Goal: Task Accomplishment & Management: Manage account settings

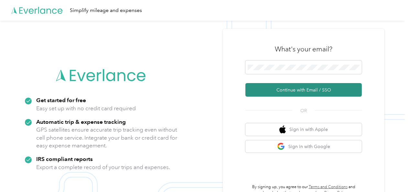
click at [279, 85] on button "Continue with Email / SSO" at bounding box center [304, 90] width 117 height 14
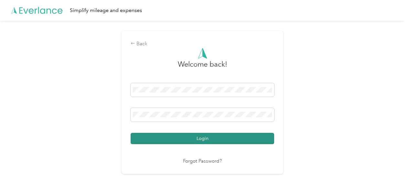
click at [229, 137] on button "Login" at bounding box center [203, 138] width 144 height 11
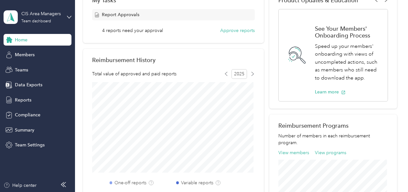
scroll to position [119, 0]
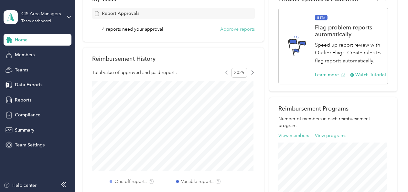
click at [226, 30] on button "Approve reports" at bounding box center [237, 29] width 35 height 7
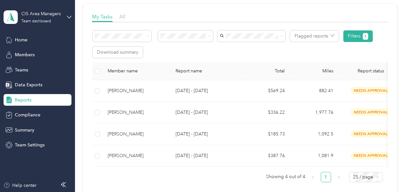
scroll to position [91, 0]
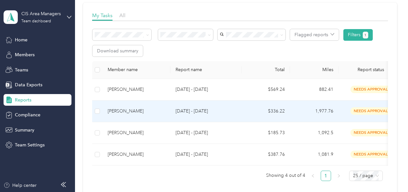
click at [369, 109] on span "needs approval" at bounding box center [371, 110] width 41 height 7
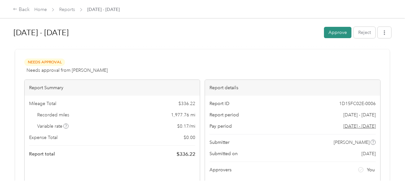
click at [340, 31] on button "Approve" at bounding box center [338, 32] width 28 height 11
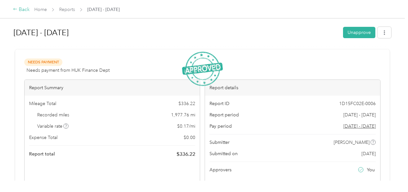
click at [23, 9] on div "Back" at bounding box center [21, 10] width 17 height 8
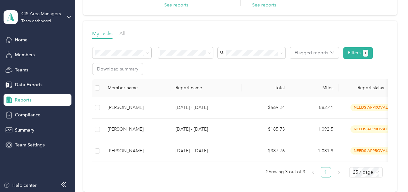
scroll to position [83, 0]
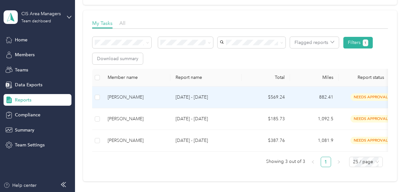
click at [226, 97] on p "[DATE] - [DATE]" at bounding box center [206, 97] width 61 height 7
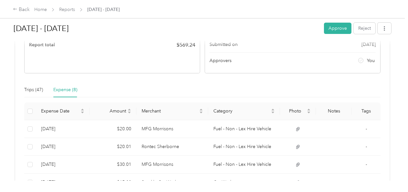
scroll to position [133, 0]
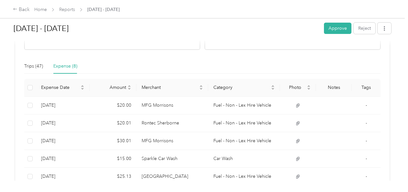
click at [63, 66] on div "Expense (8)" at bounding box center [65, 66] width 24 height 7
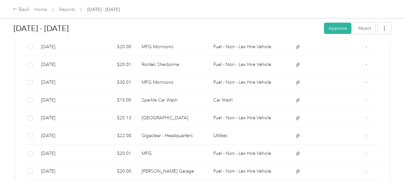
scroll to position [201, 0]
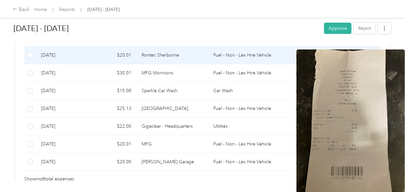
click at [295, 55] on icon at bounding box center [298, 56] width 6 height 6
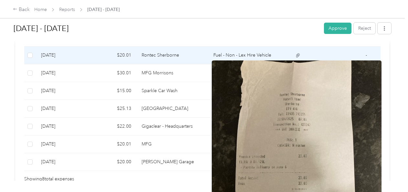
drag, startPoint x: 294, startPoint y: 82, endPoint x: 222, endPoint y: 74, distance: 72.9
click at [222, 74] on img at bounding box center [297, 174] width 170 height 227
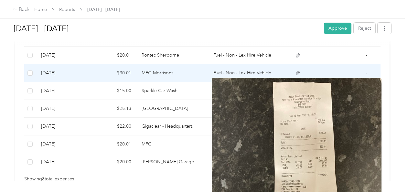
click at [297, 73] on icon at bounding box center [298, 73] width 4 height 4
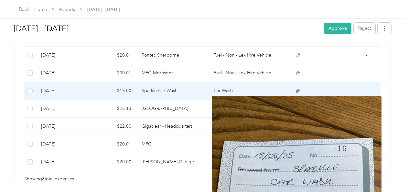
click at [297, 91] on icon at bounding box center [298, 91] width 6 height 6
click at [295, 88] on icon at bounding box center [298, 91] width 6 height 6
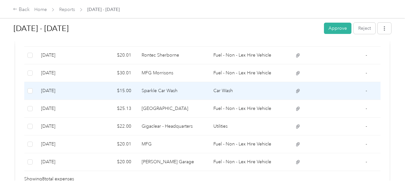
click at [325, 90] on td at bounding box center [334, 91] width 36 height 18
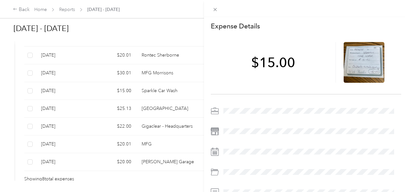
click at [161, 124] on div "This expense cannot be edited because it is either under review, approved, or p…" at bounding box center [204, 96] width 408 height 192
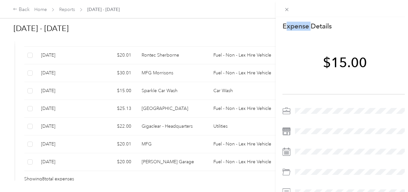
click at [161, 183] on div "This expense cannot be edited because it is either under review, approved, or p…" at bounding box center [202, 192] width 405 height 0
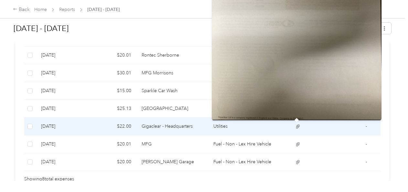
click at [296, 126] on icon at bounding box center [298, 127] width 6 height 6
click at [294, 85] on img at bounding box center [297, 7] width 170 height 227
click at [295, 125] on icon at bounding box center [298, 127] width 6 height 6
click at [268, 96] on img at bounding box center [297, 7] width 170 height 227
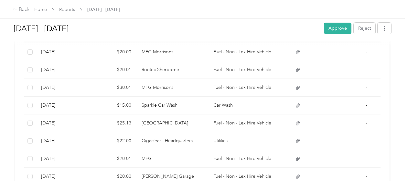
scroll to position [186, 0]
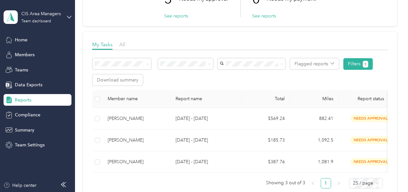
scroll to position [71, 0]
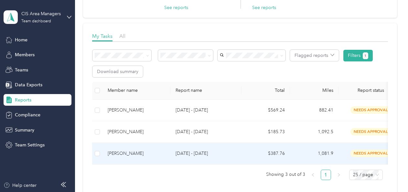
click at [357, 152] on span "needs approval" at bounding box center [371, 153] width 41 height 7
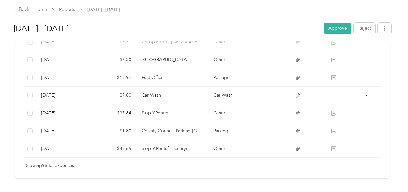
scroll to position [231, 0]
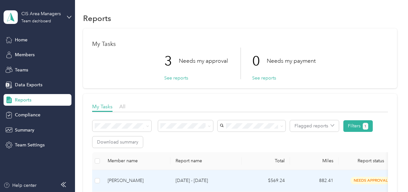
click at [118, 179] on div "[PERSON_NAME]" at bounding box center [137, 180] width 58 height 7
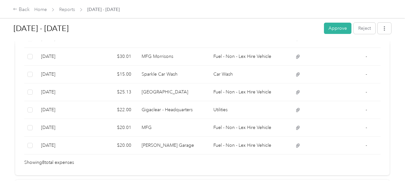
scroll to position [221, 0]
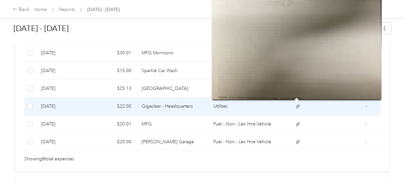
click at [295, 108] on icon at bounding box center [298, 107] width 6 height 6
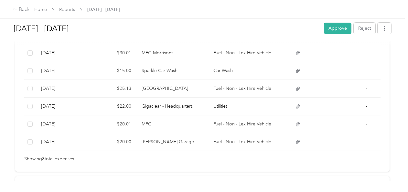
click at [154, 164] on div "Needs Approval Needs approval from [PERSON_NAME] View activity & comments Repor…" at bounding box center [202, -1] width 375 height 343
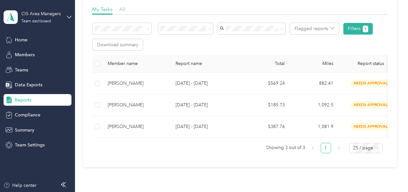
scroll to position [98, 0]
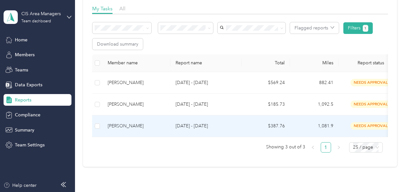
click at [329, 126] on td "1,081.9" at bounding box center [314, 127] width 49 height 22
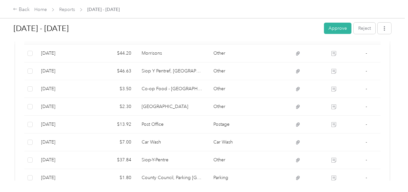
scroll to position [191, 0]
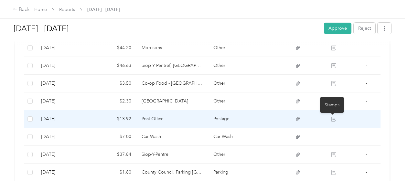
click at [332, 117] on icon at bounding box center [334, 119] width 5 height 5
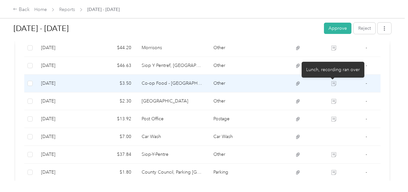
click at [333, 85] on icon at bounding box center [334, 83] width 5 height 5
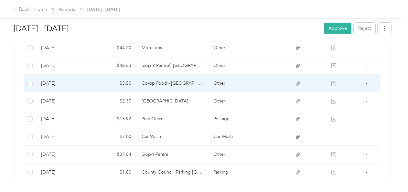
drag, startPoint x: 342, startPoint y: 84, endPoint x: 364, endPoint y: 84, distance: 22.0
click at [364, 84] on td "-" at bounding box center [366, 84] width 29 height 18
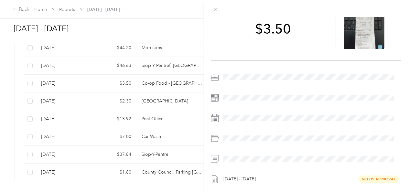
scroll to position [0, 0]
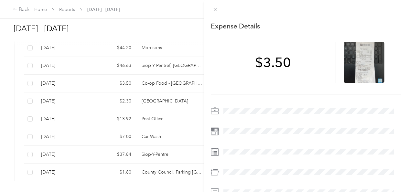
click at [14, 9] on div "This expense cannot be edited because it is either under review, approved, or p…" at bounding box center [204, 96] width 408 height 192
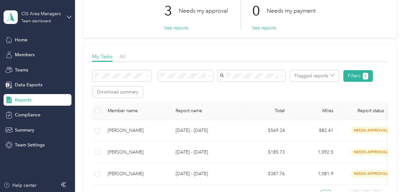
scroll to position [50, 0]
click at [52, 15] on div "CIS Area Managers" at bounding box center [41, 13] width 40 height 7
click at [47, 69] on div "Personal dashboard" at bounding box center [71, 67] width 127 height 11
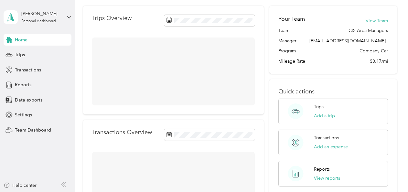
scroll to position [50, 0]
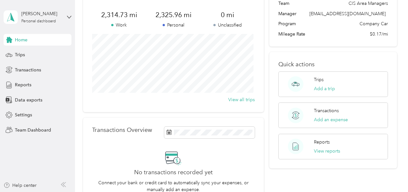
drag, startPoint x: 406, startPoint y: 51, endPoint x: 252, endPoint y: 162, distance: 189.9
click at [252, 162] on div "No transactions recorded yet Connect your bank or credit card to automatically …" at bounding box center [173, 177] width 163 height 54
drag, startPoint x: 408, startPoint y: 101, endPoint x: 278, endPoint y: 179, distance: 151.1
click at [278, 179] on div "Your Team View Team Team CIS Area Managers Manager [EMAIL_ADDRESS][DOMAIN_NAME]…" at bounding box center [334, 96] width 128 height 234
click at [331, 182] on div "Your Team View Team Team CIS Area Managers Manager [EMAIL_ADDRESS][DOMAIN_NAME]…" at bounding box center [334, 96] width 128 height 234
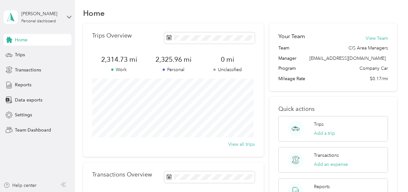
scroll to position [0, 0]
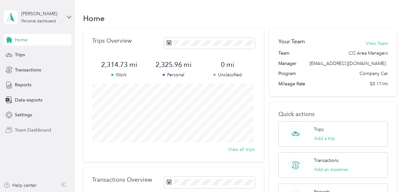
click at [36, 129] on span "Team Dashboard" at bounding box center [33, 130] width 36 height 7
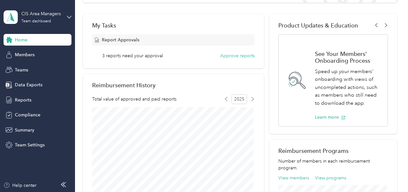
scroll to position [99, 0]
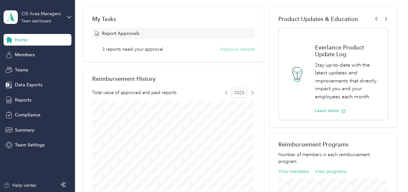
click at [230, 51] on button "Approve reports" at bounding box center [237, 49] width 35 height 7
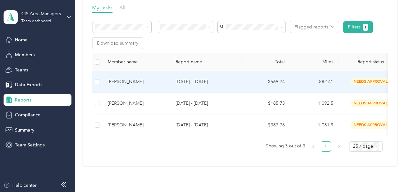
click at [263, 83] on td "$569.24" at bounding box center [266, 82] width 49 height 22
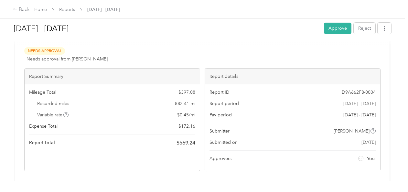
scroll to position [9, 0]
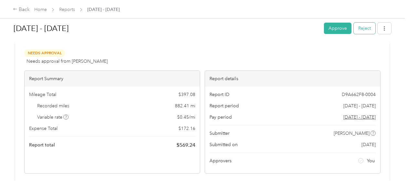
click at [360, 29] on button "Reject" at bounding box center [365, 28] width 22 height 11
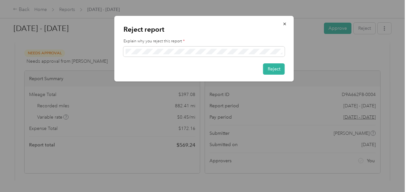
scroll to position [0, 0]
click at [132, 64] on div "Reject" at bounding box center [204, 68] width 161 height 11
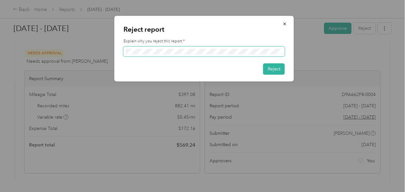
click at [125, 52] on span at bounding box center [204, 52] width 161 height 10
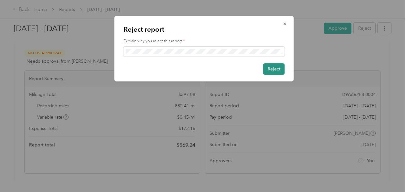
click at [274, 70] on button "Reject" at bounding box center [274, 68] width 22 height 11
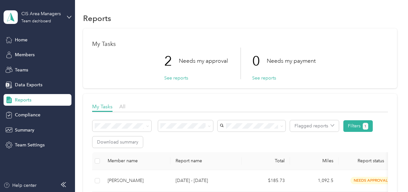
drag, startPoint x: 408, startPoint y: 96, endPoint x: 253, endPoint y: 138, distance: 160.7
click at [253, 138] on div "Flagged reports Filters 1 Download summary" at bounding box center [240, 134] width 296 height 28
click at [403, 80] on div "Reports My Tasks 2 Needs my approval See reports 0 Needs my payment See reports…" at bounding box center [240, 139] width 330 height 278
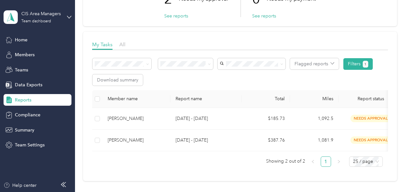
scroll to position [71, 0]
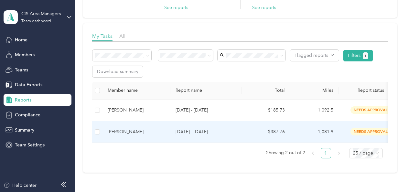
click at [223, 135] on p "[DATE] - [DATE]" at bounding box center [206, 131] width 61 height 7
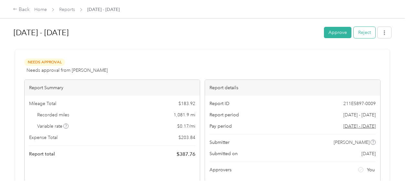
click at [361, 32] on button "Reject" at bounding box center [365, 32] width 22 height 11
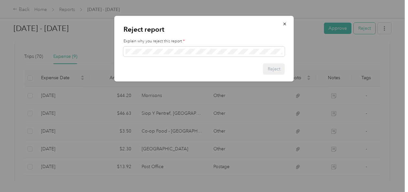
scroll to position [154, 0]
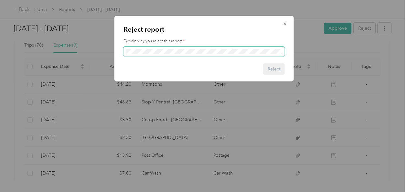
click at [154, 48] on span at bounding box center [204, 52] width 161 height 10
click at [145, 48] on span at bounding box center [204, 52] width 161 height 10
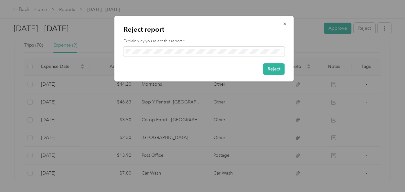
click at [187, 66] on div "Reject" at bounding box center [204, 68] width 161 height 11
click at [271, 69] on button "Reject" at bounding box center [274, 68] width 22 height 11
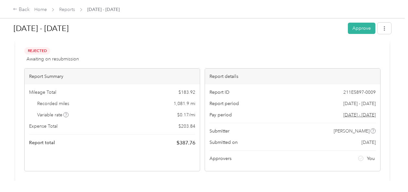
scroll to position [0, 0]
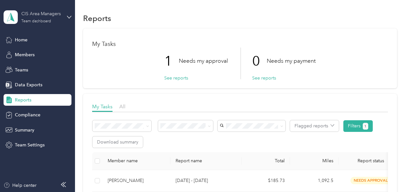
click at [32, 20] on div "Team dashboard" at bounding box center [36, 21] width 30 height 4
click at [50, 67] on div "Personal dashboard" at bounding box center [29, 64] width 41 height 7
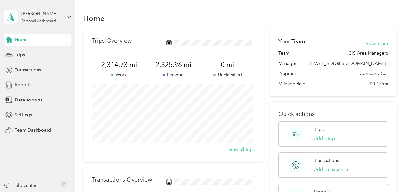
click at [27, 86] on span "Reports" at bounding box center [23, 85] width 17 height 7
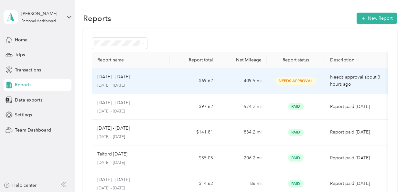
click at [297, 79] on span "Needs Approval" at bounding box center [296, 80] width 41 height 7
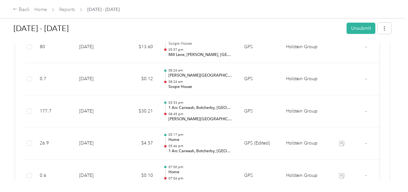
scroll to position [264, 0]
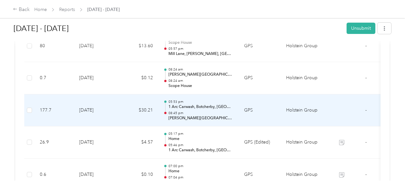
click at [308, 110] on td "Holstein Group" at bounding box center [305, 110] width 49 height 32
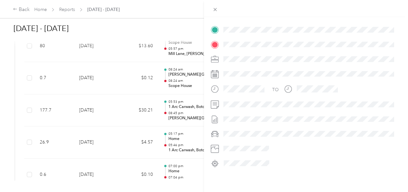
scroll to position [161, 0]
click at [237, 107] on span at bounding box center [311, 104] width 180 height 10
click at [115, 128] on div "Trip details This trip cannot be edited because it is either under review, appr…" at bounding box center [204, 96] width 408 height 192
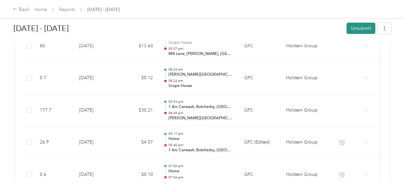
click at [351, 29] on button "Unsubmit" at bounding box center [361, 28] width 29 height 11
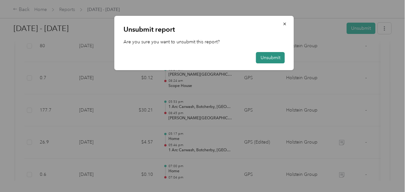
click at [272, 60] on button "Unsubmit" at bounding box center [270, 57] width 29 height 11
